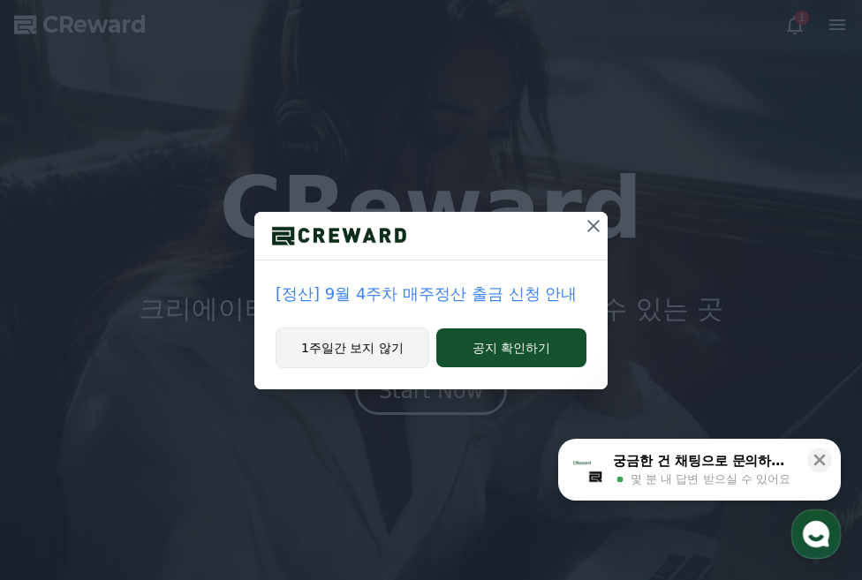
drag, startPoint x: 367, startPoint y: 349, endPoint x: 375, endPoint y: 337, distance: 14.0
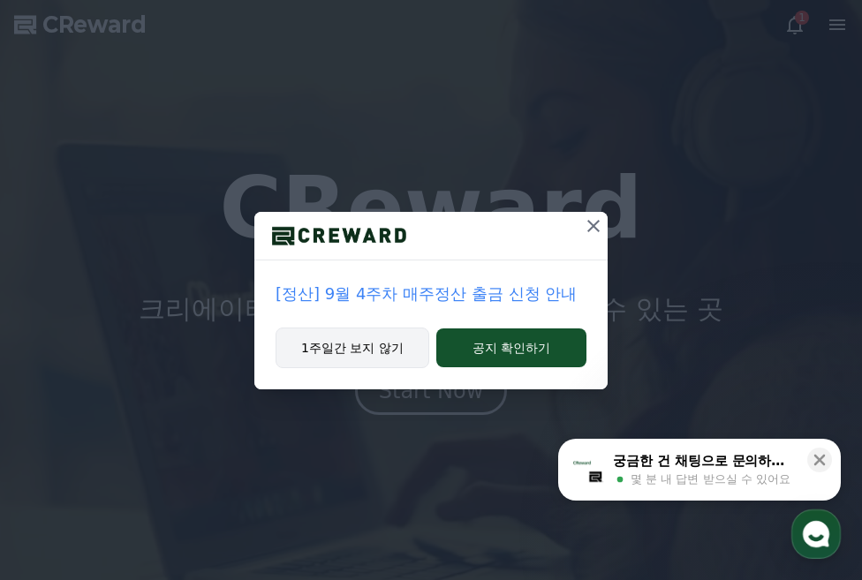
click at [367, 345] on button "1주일간 보지 않기" at bounding box center [353, 348] width 154 height 41
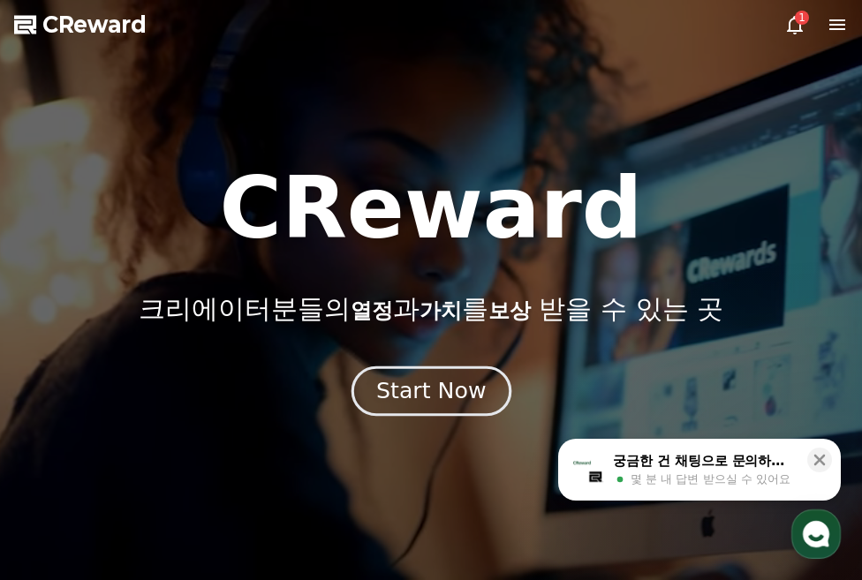
click at [447, 393] on div "Start Now" at bounding box center [431, 391] width 110 height 30
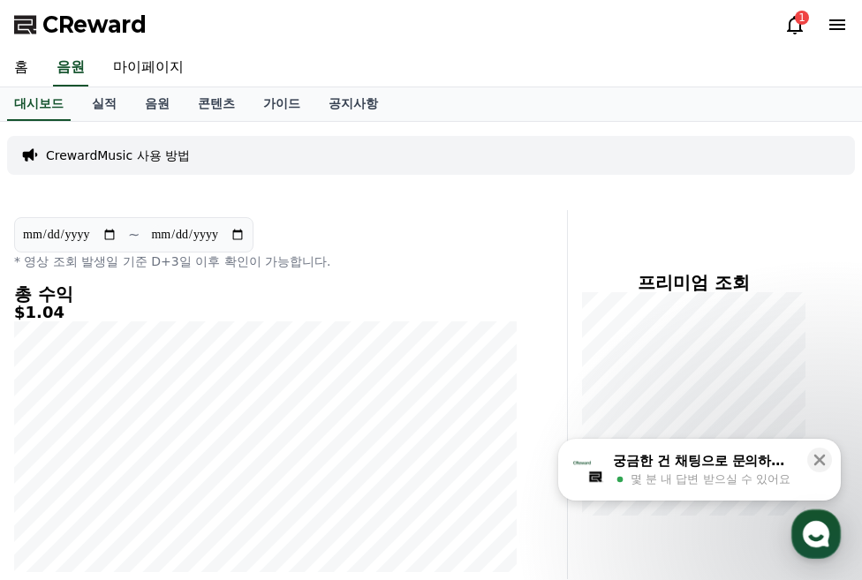
click at [793, 28] on icon at bounding box center [794, 24] width 21 height 21
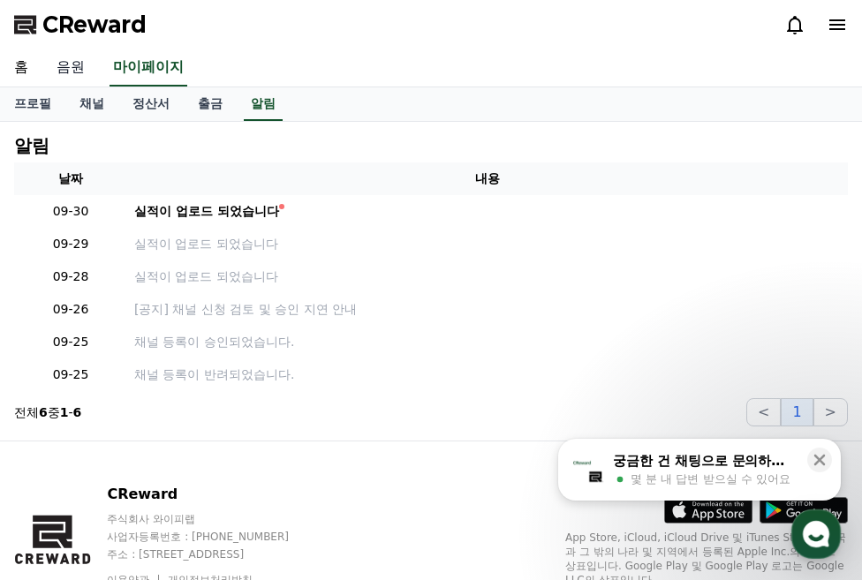
click at [72, 69] on link "음원" at bounding box center [70, 67] width 57 height 37
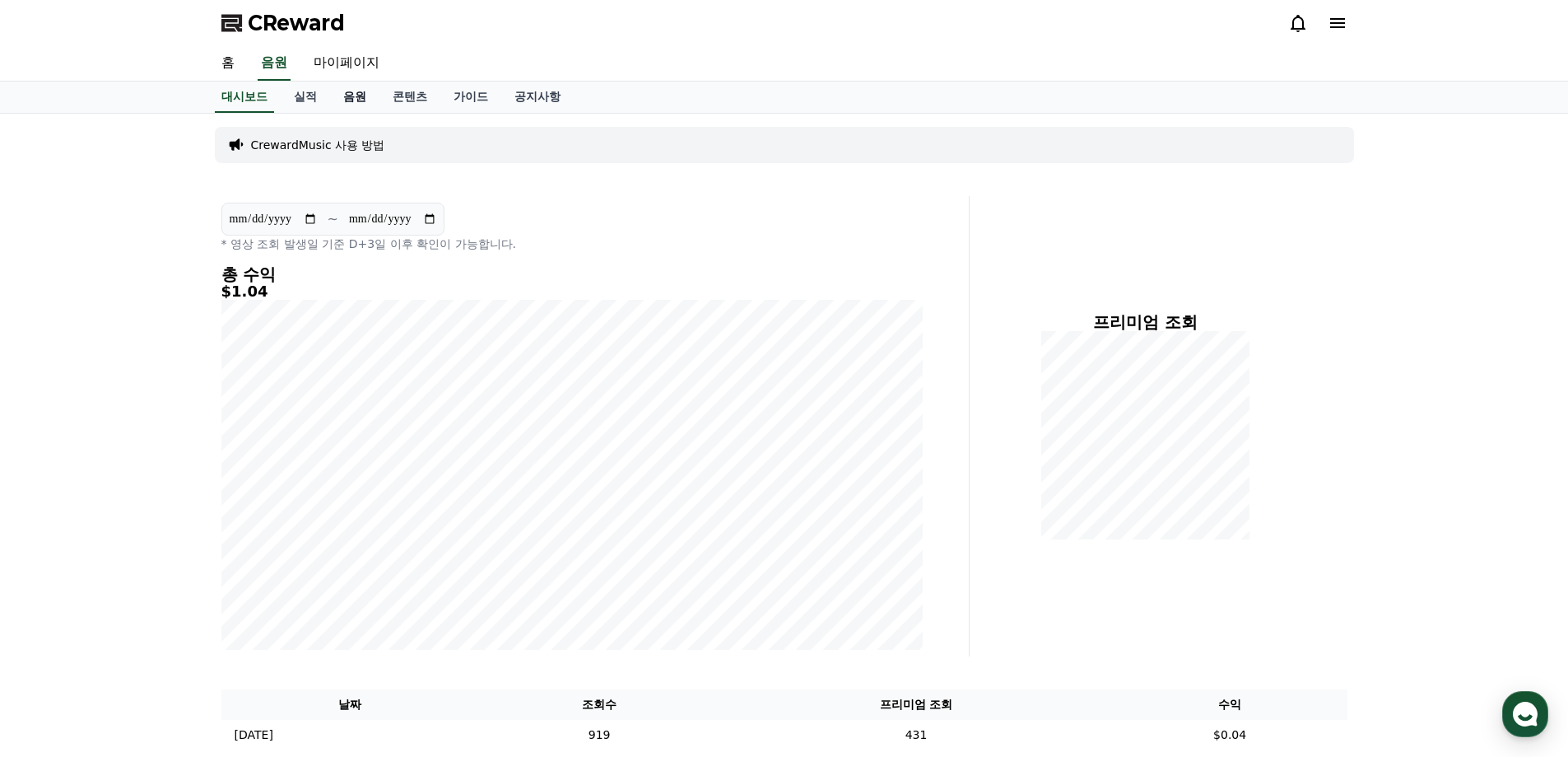
click at [354, 95] on link "음원" at bounding box center [354, 97] width 49 height 32
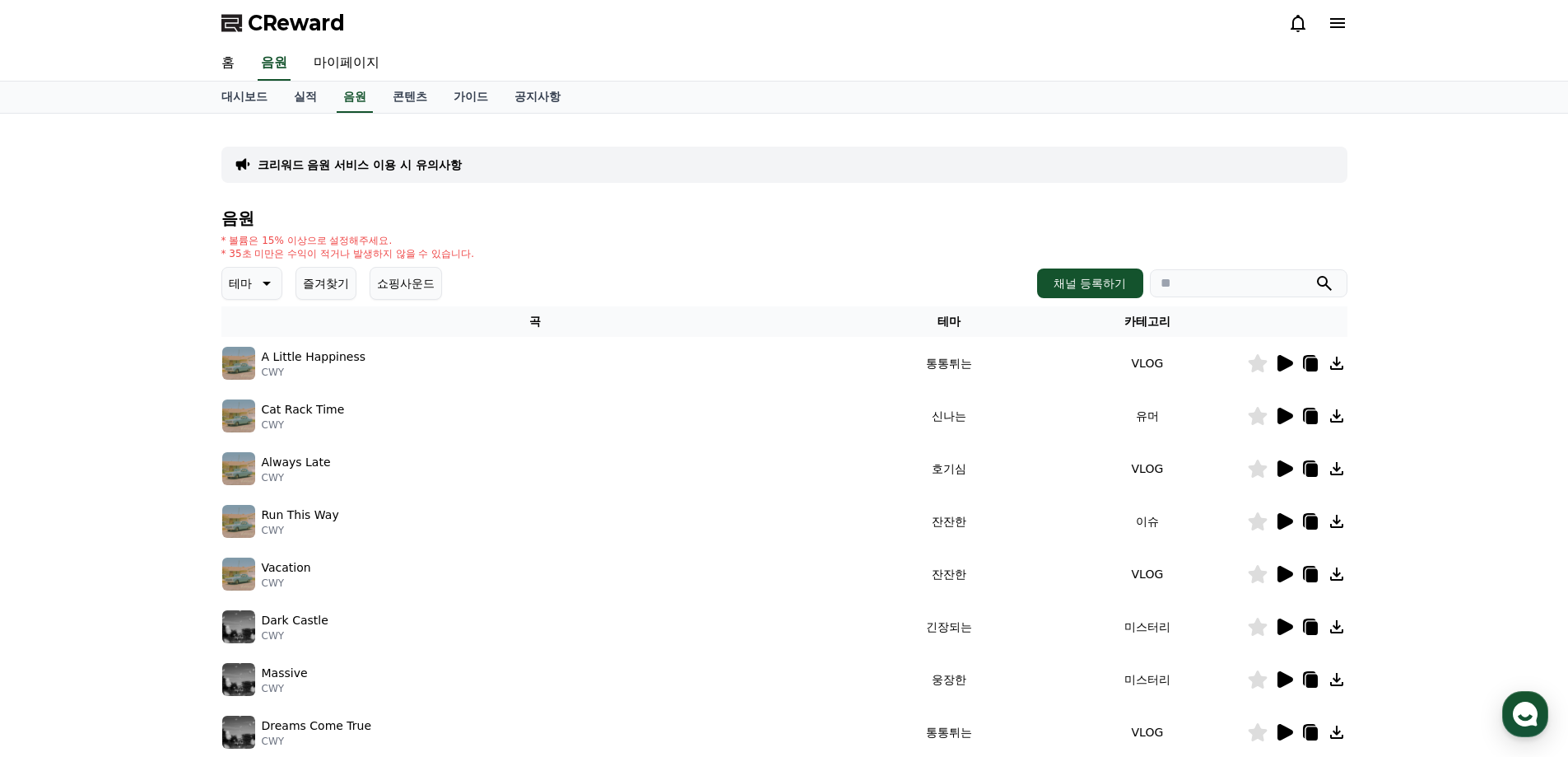
click at [243, 292] on p "테마" at bounding box center [240, 282] width 23 height 23
click at [250, 379] on button "반전" at bounding box center [241, 379] width 36 height 36
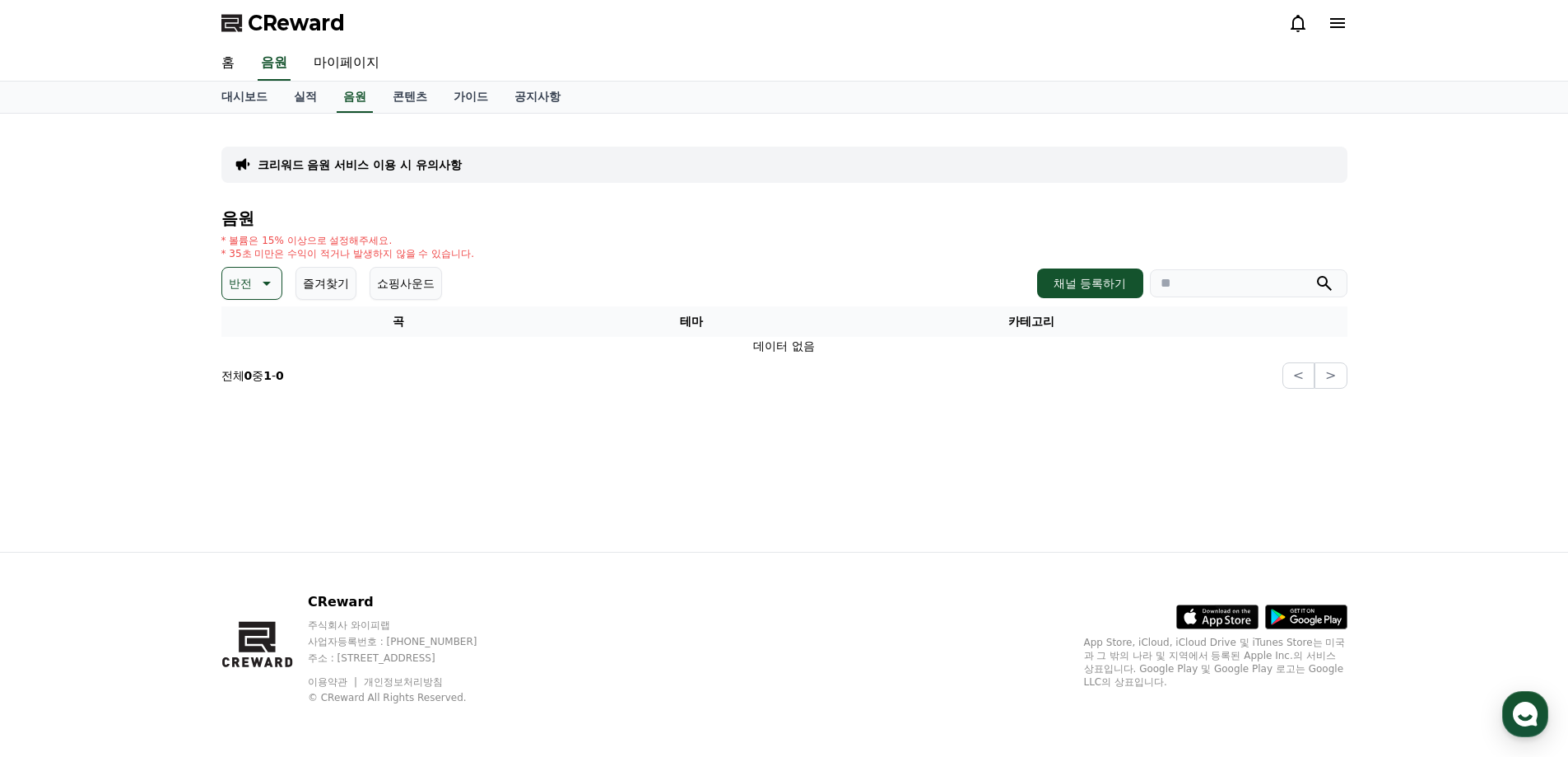
click at [239, 276] on p "반전" at bounding box center [240, 282] width 23 height 23
click at [252, 370] on button "어두운" at bounding box center [247, 373] width 48 height 36
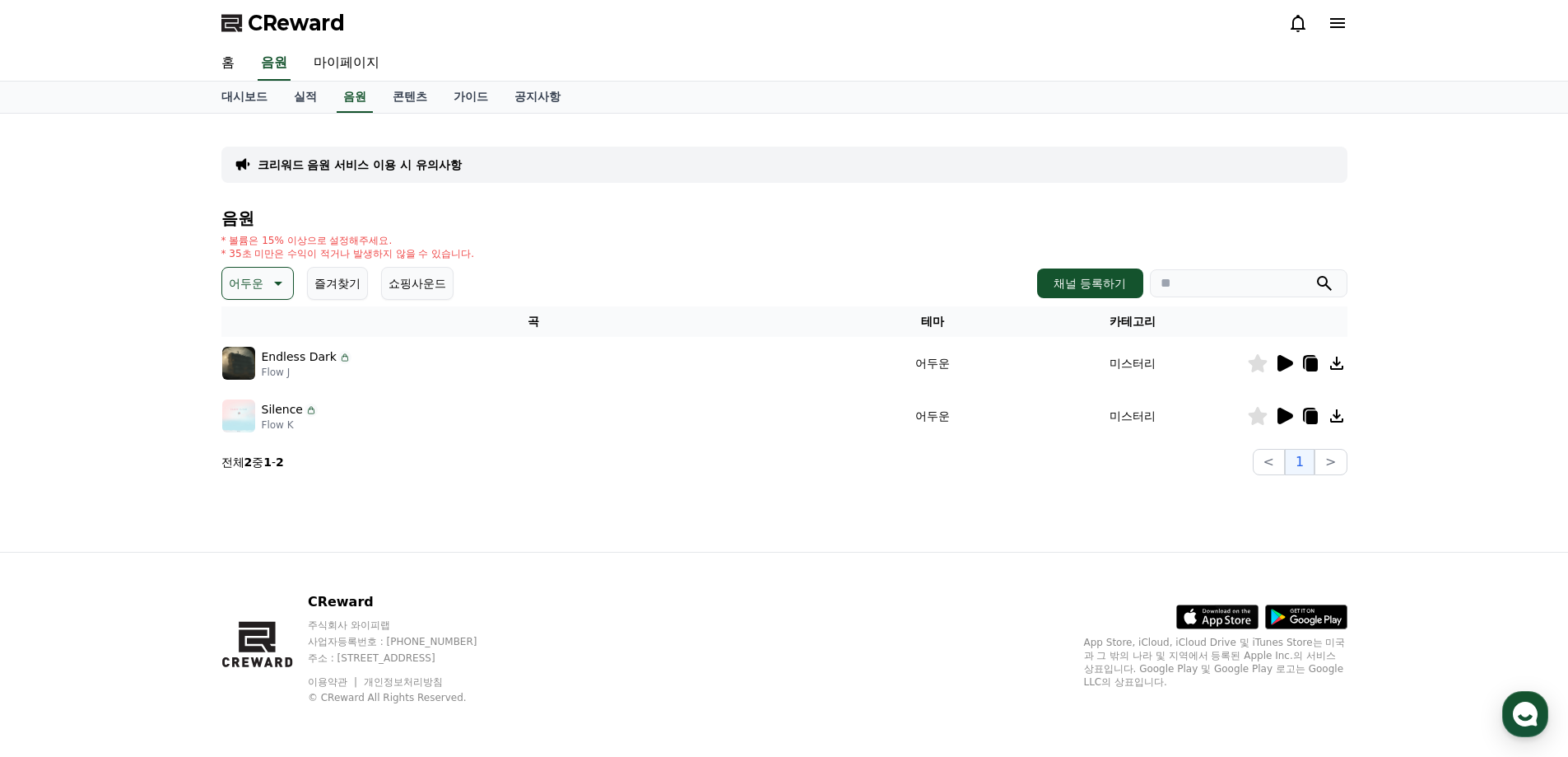
click at [1284, 407] on icon at bounding box center [1283, 415] width 20 height 20
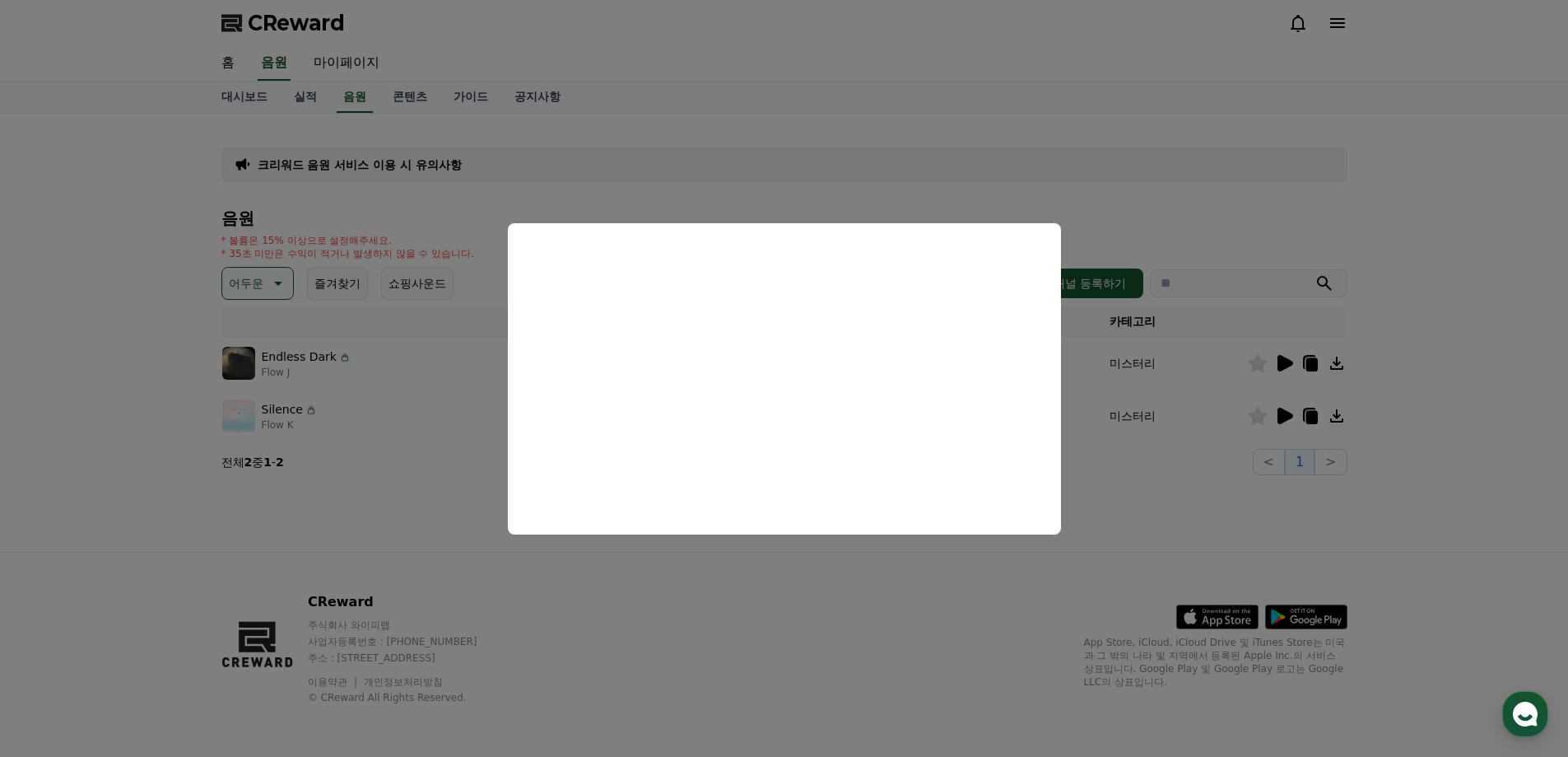
click at [1162, 504] on button "close modal" at bounding box center [784, 378] width 1568 height 757
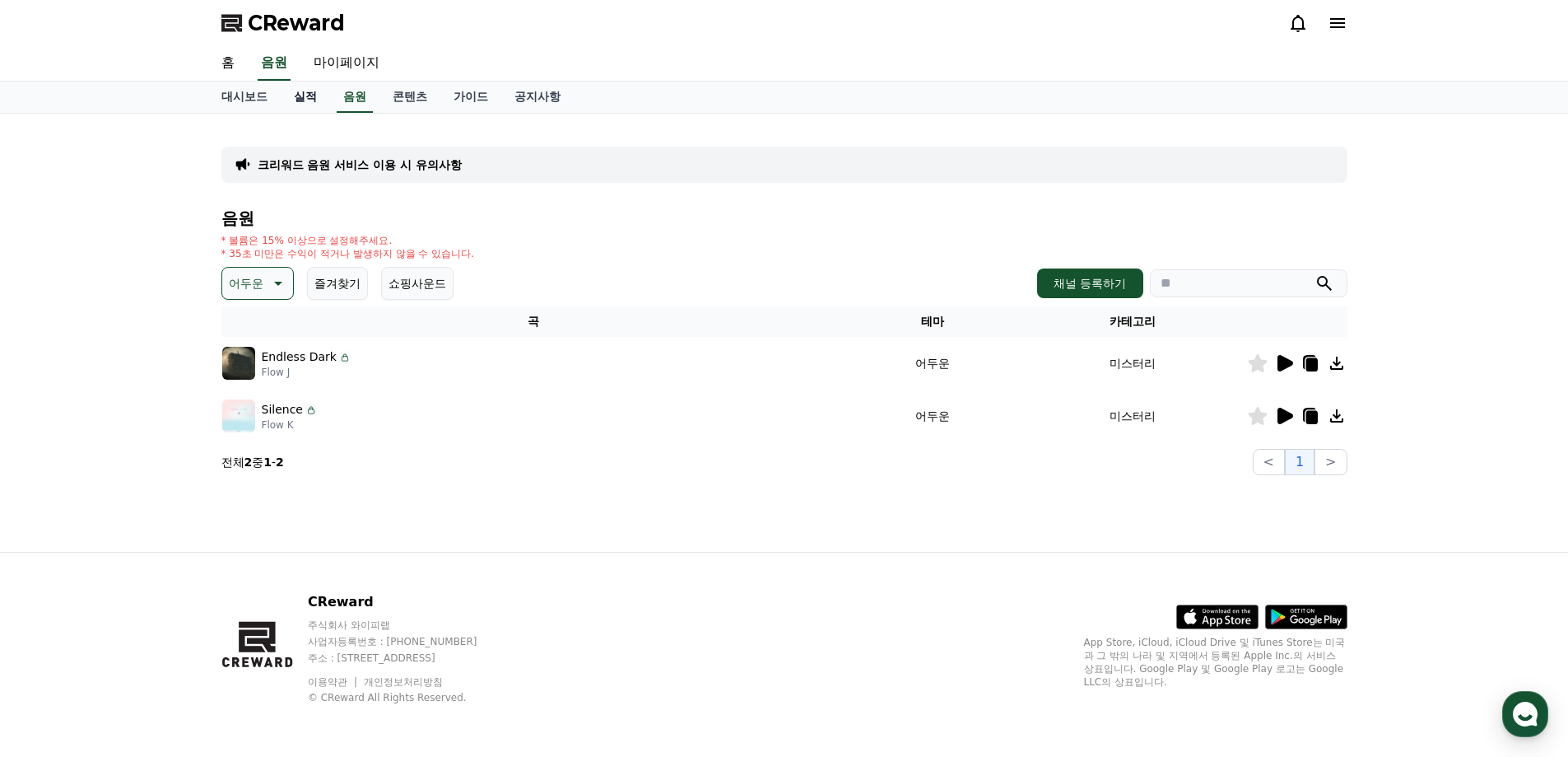
click at [316, 87] on link "실적" at bounding box center [305, 97] width 49 height 32
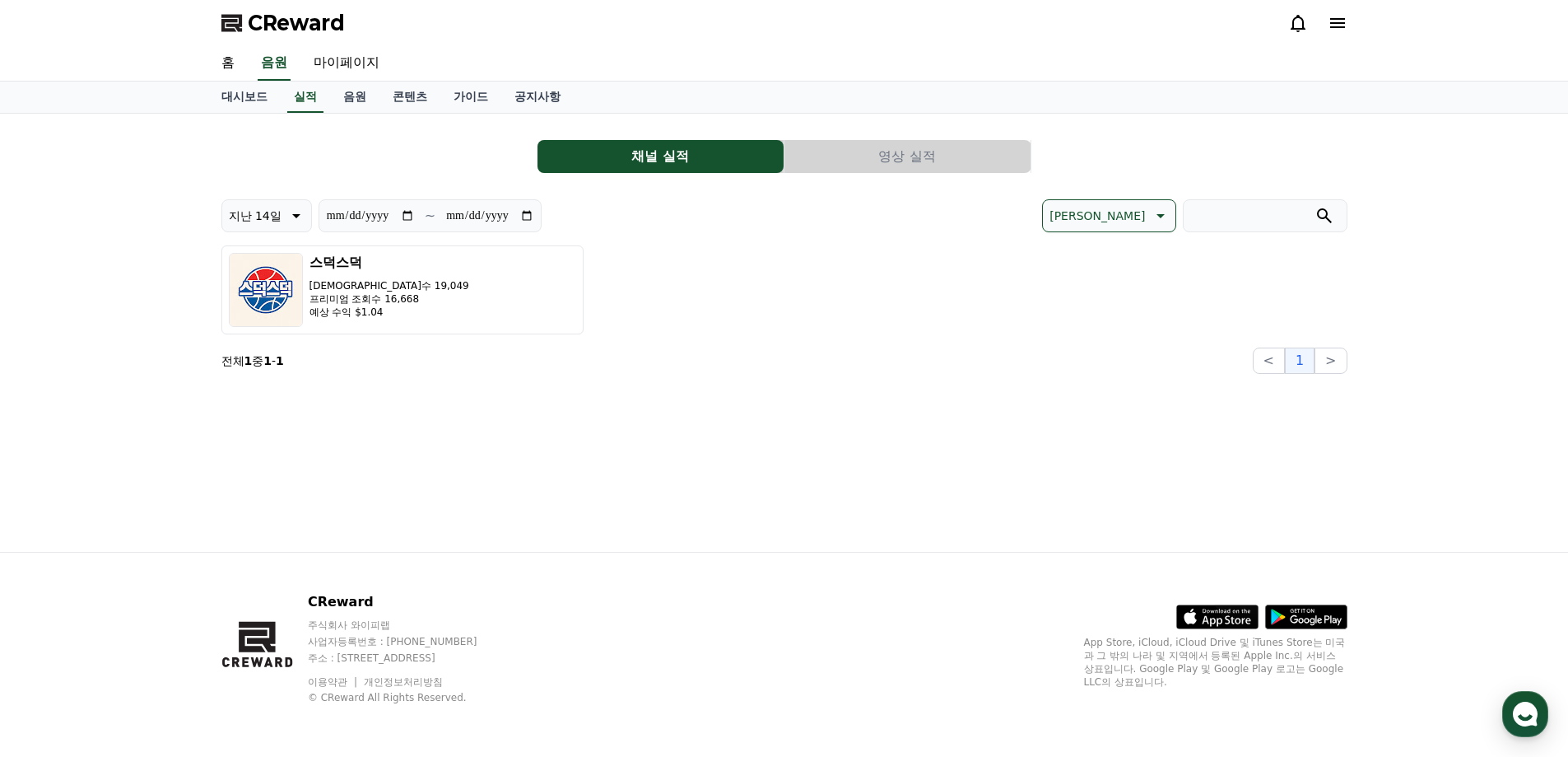
click at [899, 169] on button "영상 실적" at bounding box center [907, 156] width 246 height 33
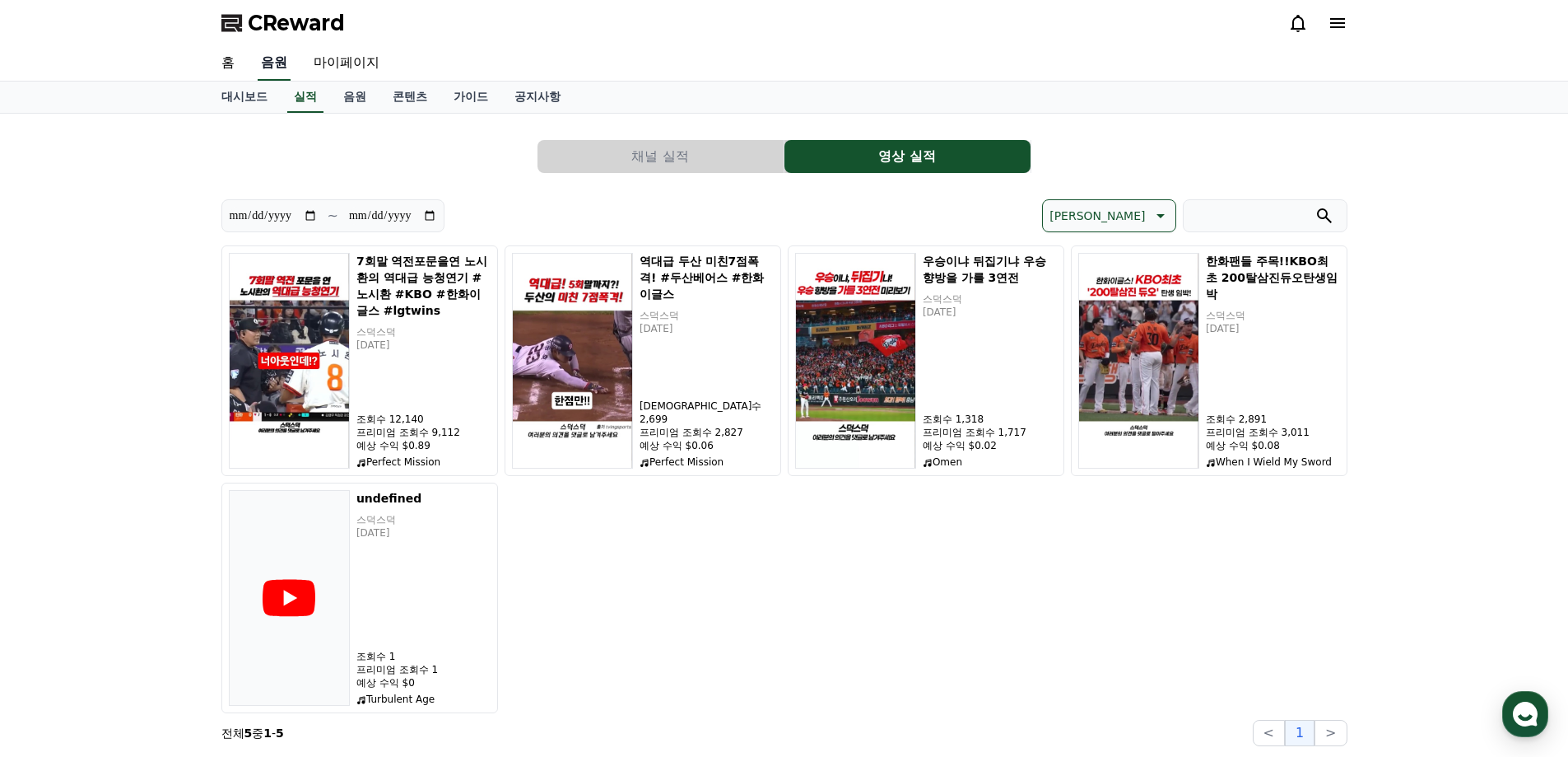
click at [277, 61] on link "음원" at bounding box center [273, 62] width 33 height 34
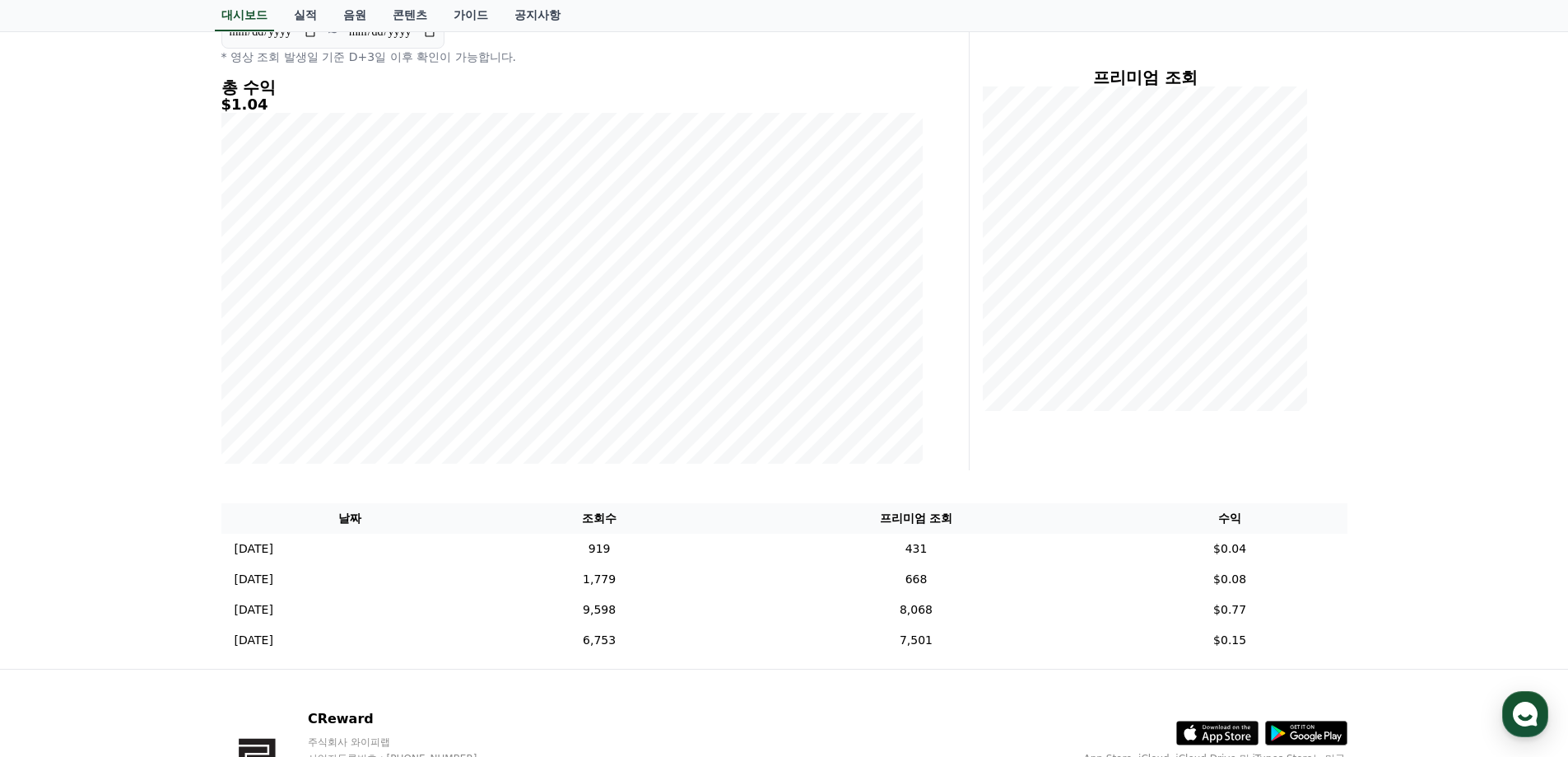
scroll to position [304, 0]
